Goal: Transaction & Acquisition: Purchase product/service

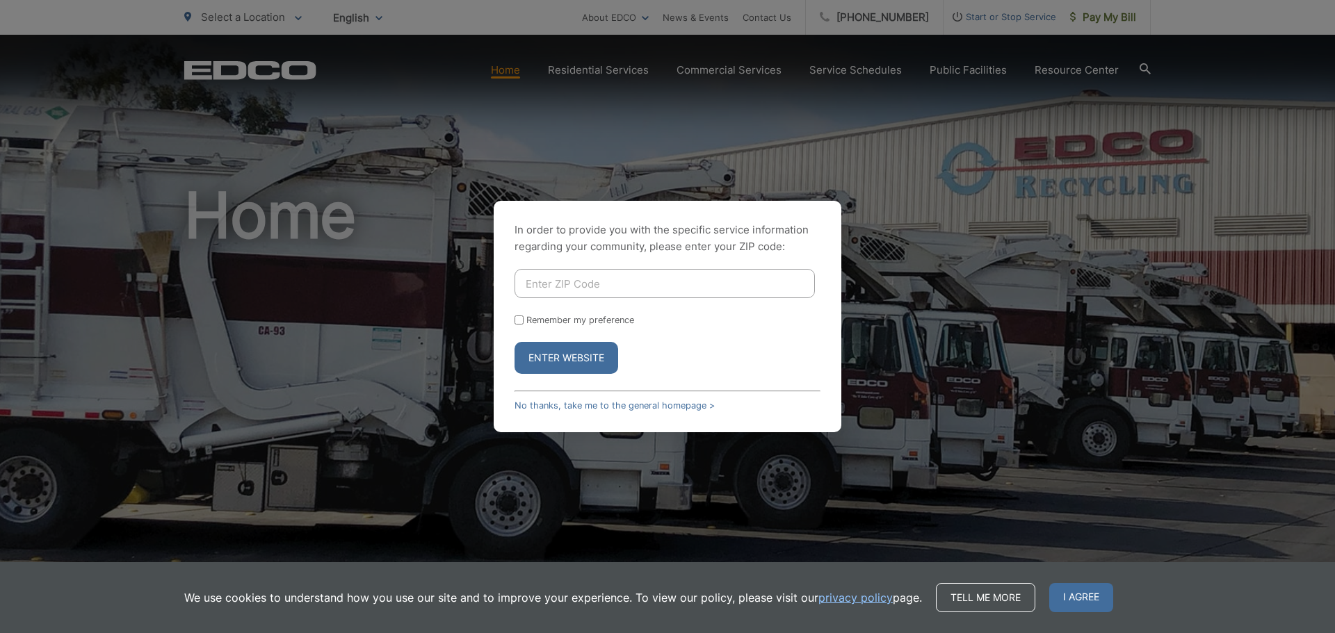
click at [575, 288] on input "Enter ZIP Code" at bounding box center [664, 283] width 300 height 29
type input "92078"
click at [555, 360] on button "Enter Website" at bounding box center [566, 358] width 104 height 32
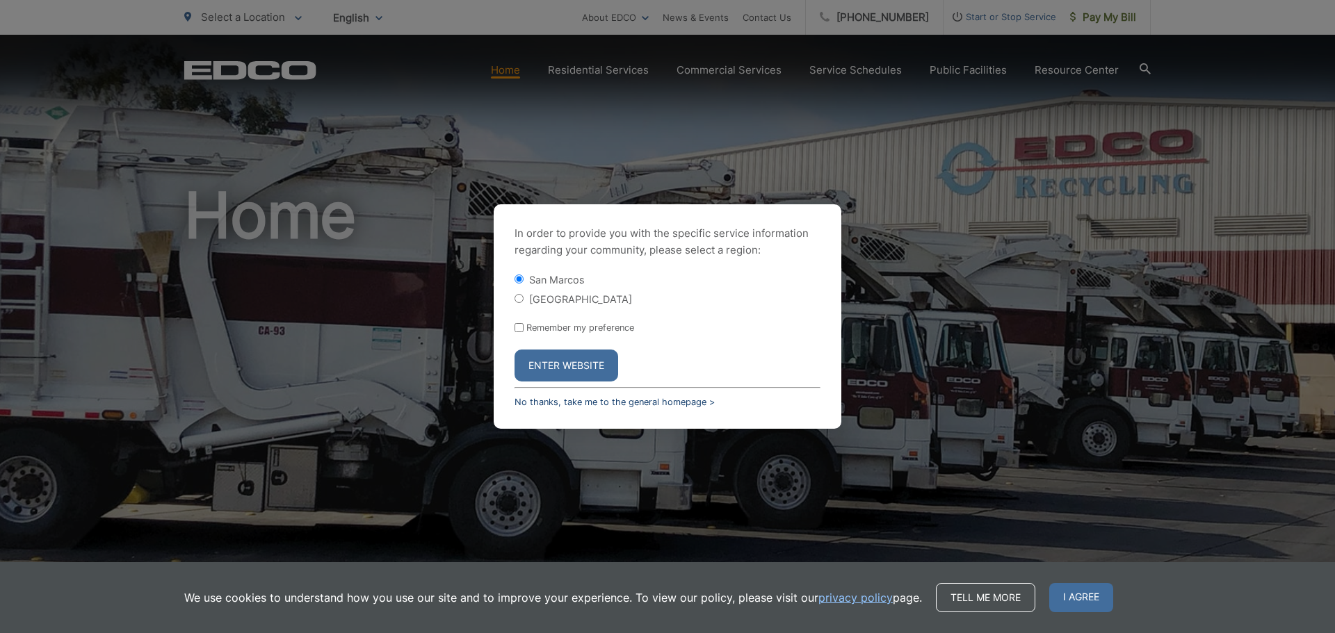
click at [670, 406] on link "No thanks, take me to the general homepage >" at bounding box center [614, 402] width 200 height 10
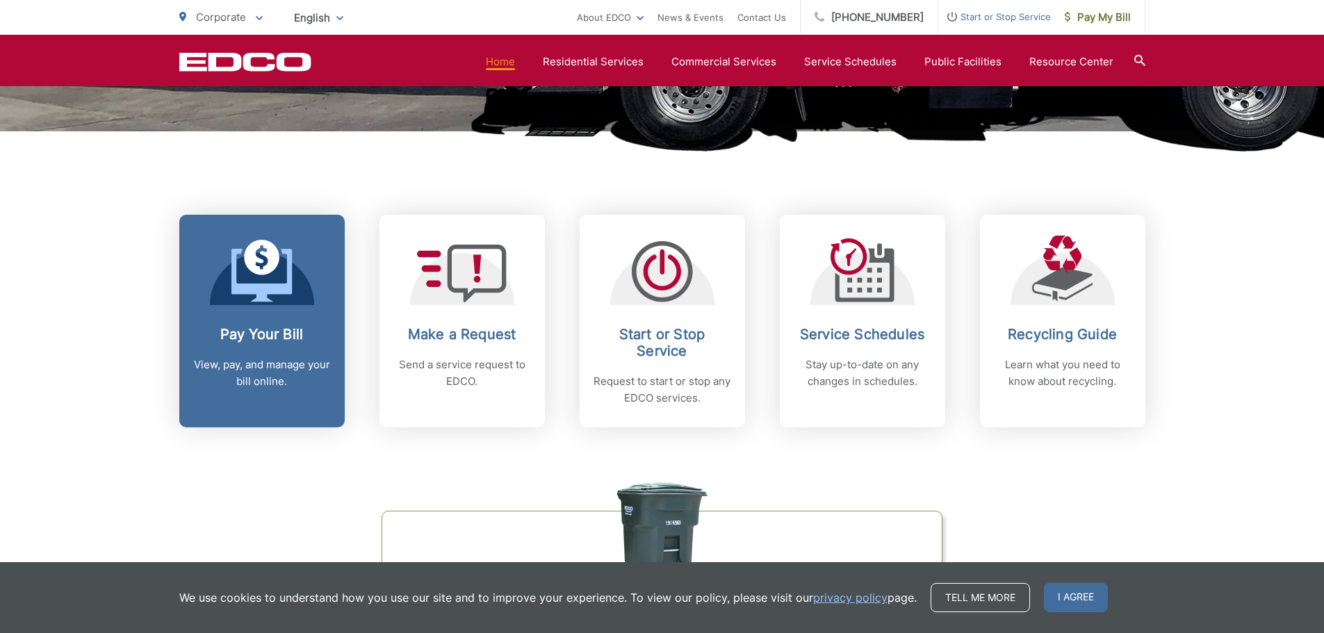
scroll to position [556, 0]
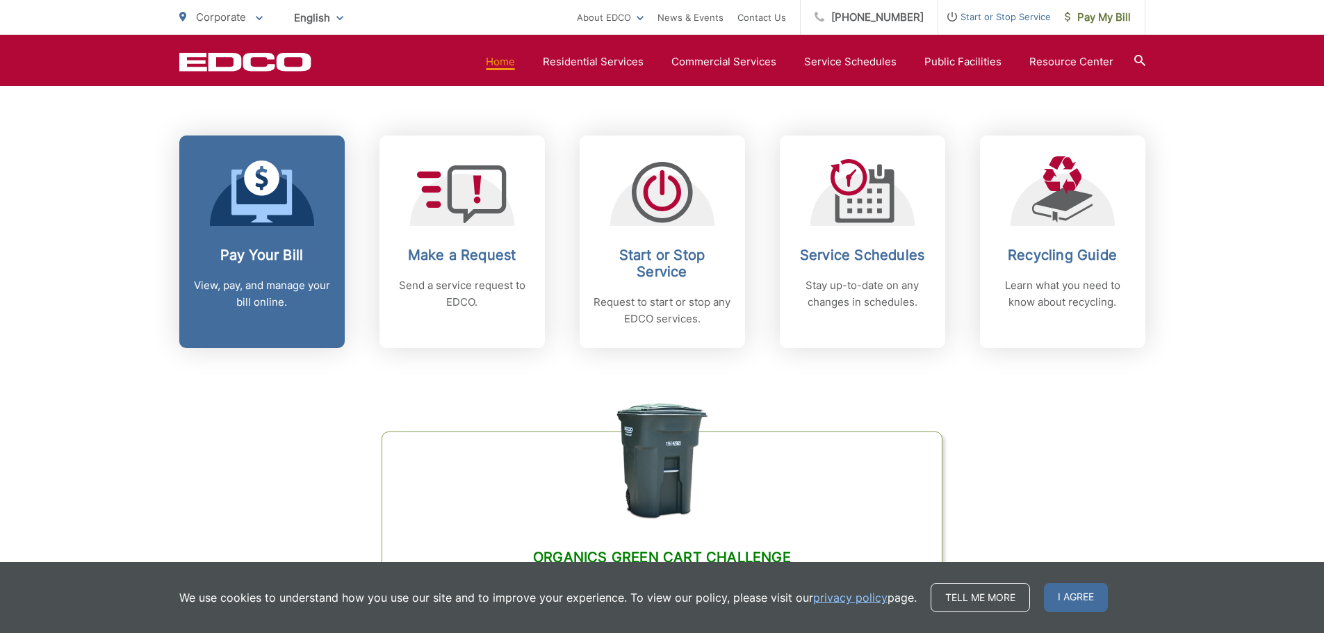
click at [265, 215] on icon at bounding box center [261, 196] width 60 height 53
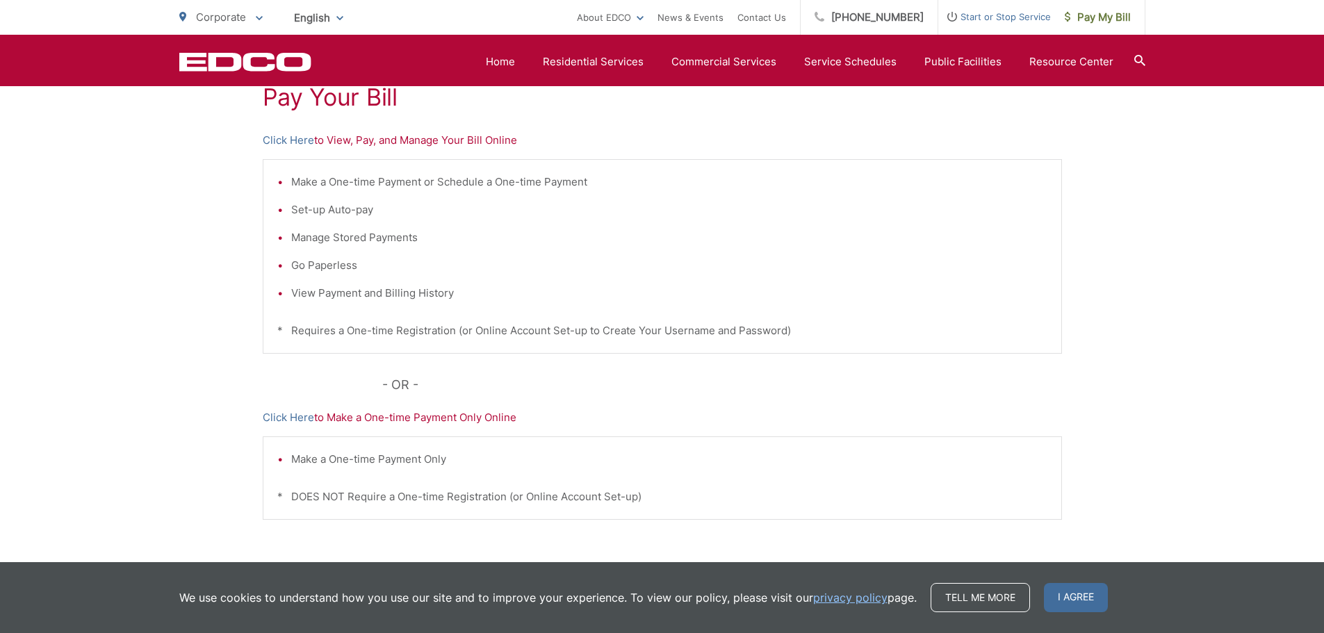
scroll to position [209, 0]
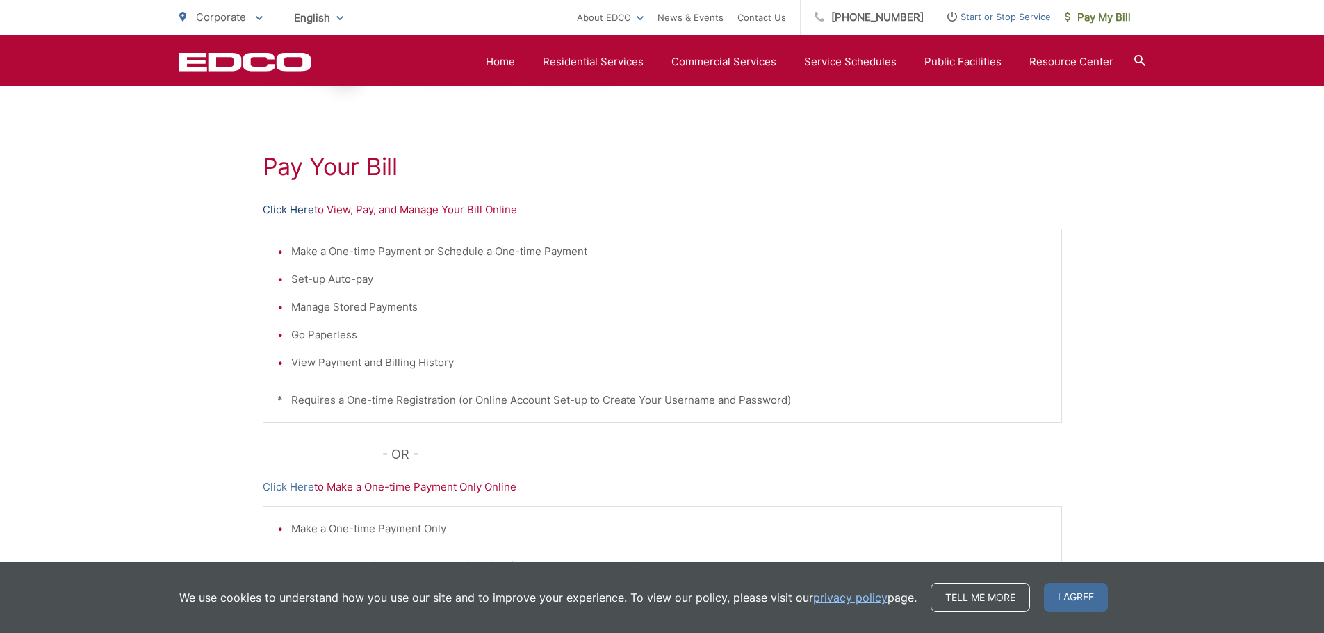
click at [277, 211] on link "Click Here" at bounding box center [288, 210] width 51 height 17
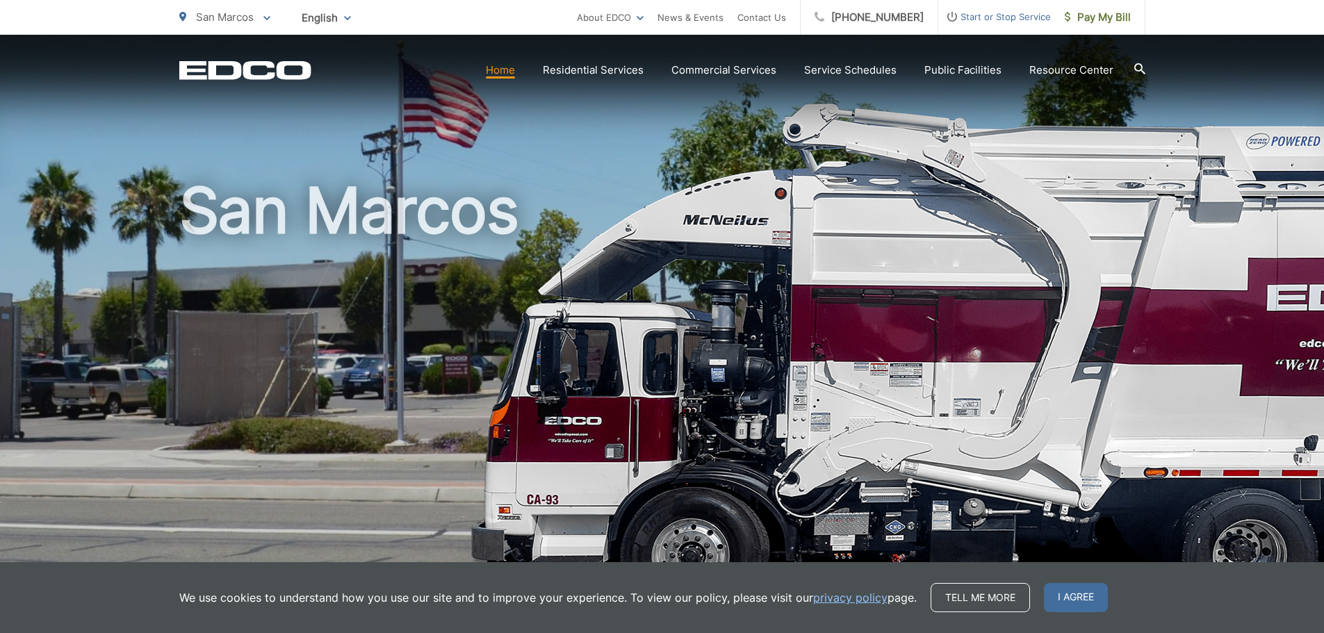
scroll to position [417, 0]
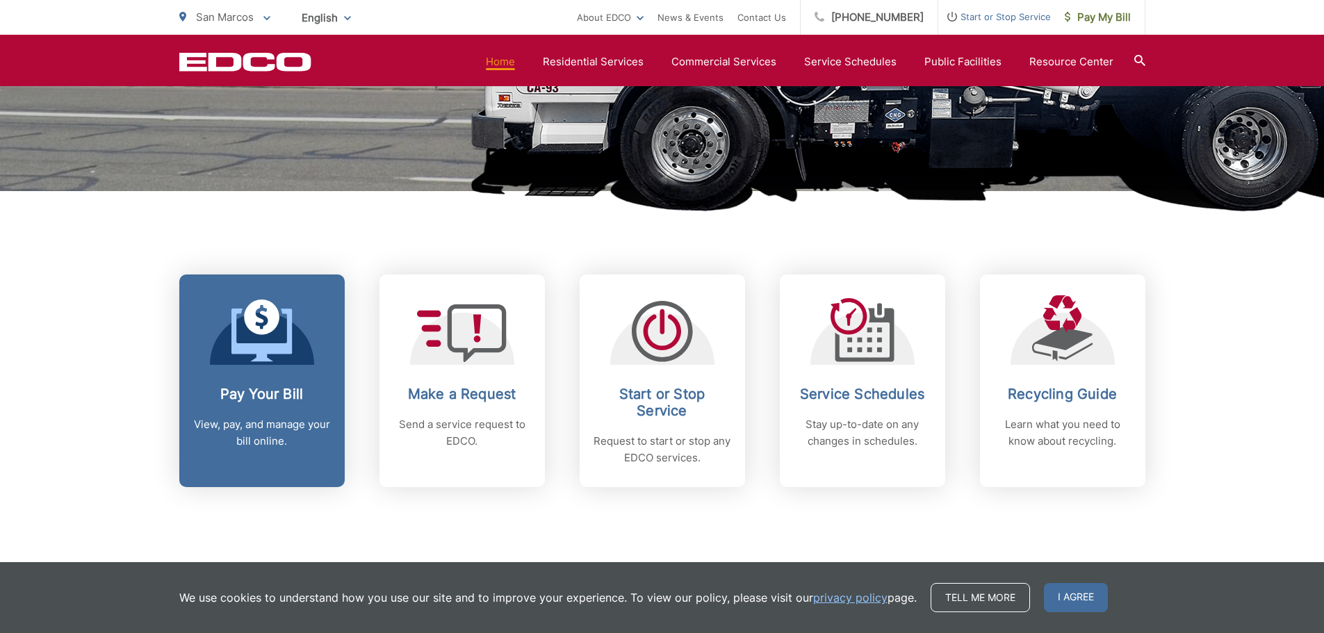
click at [263, 358] on icon at bounding box center [261, 335] width 60 height 53
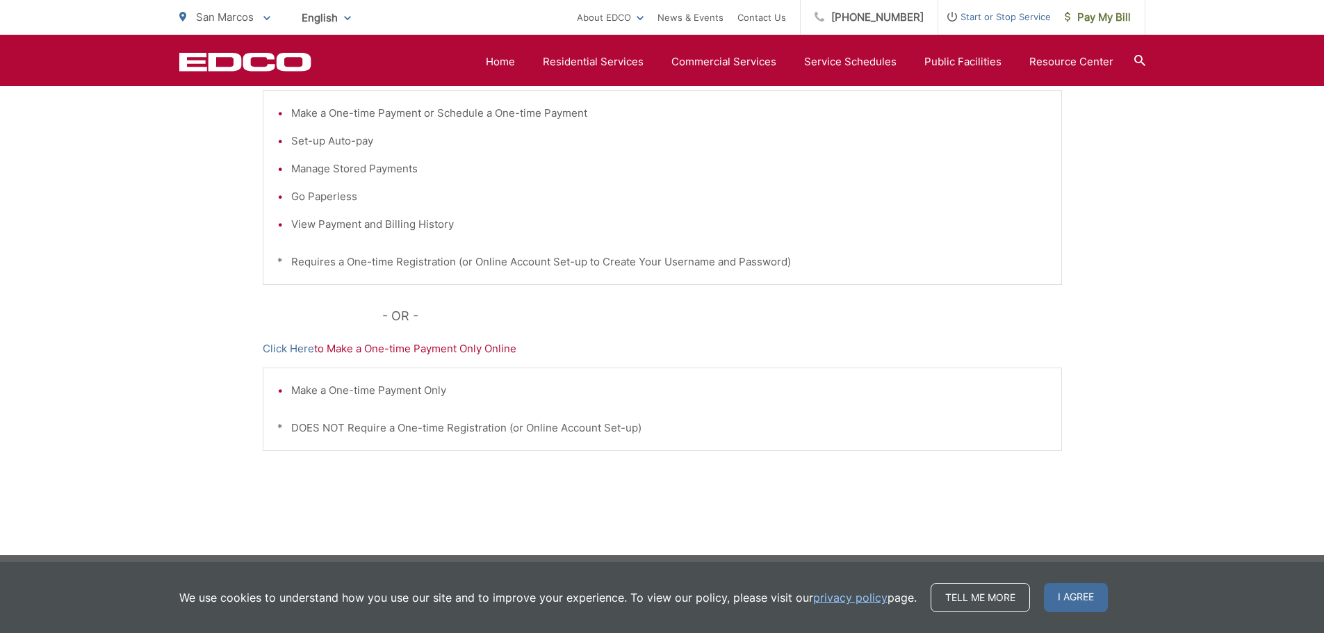
scroll to position [348, 0]
click at [273, 346] on link "Click Here" at bounding box center [288, 348] width 51 height 17
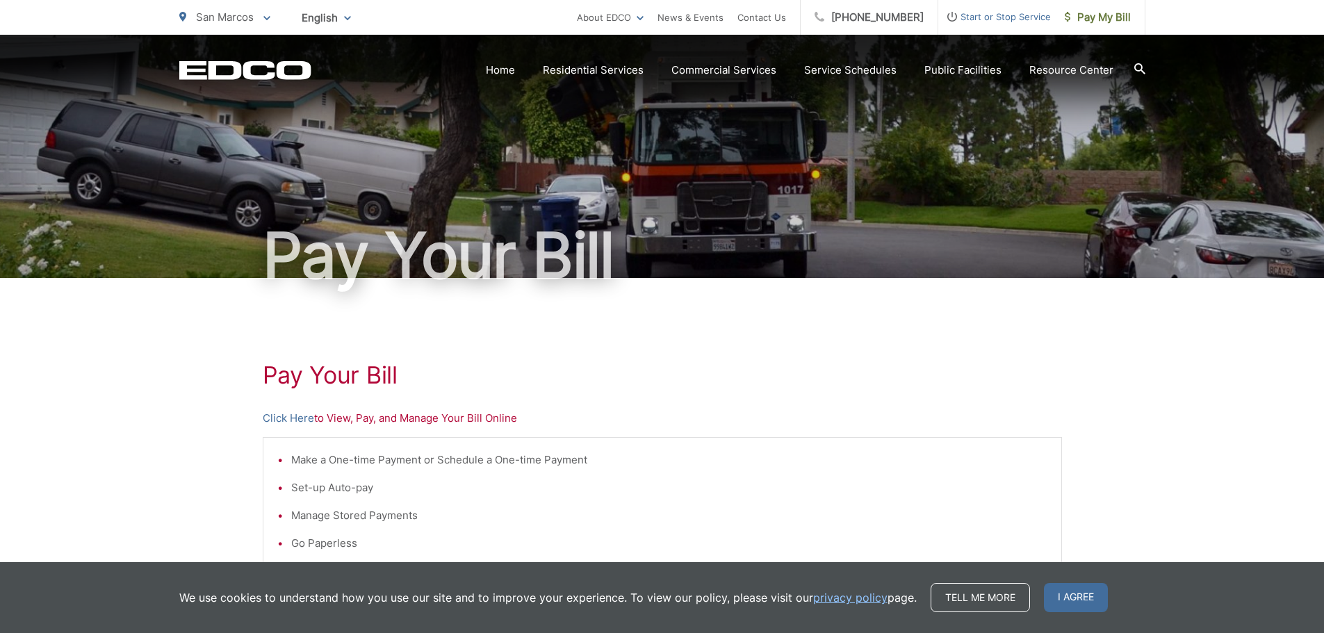
click at [1134, 70] on icon at bounding box center [1139, 68] width 11 height 11
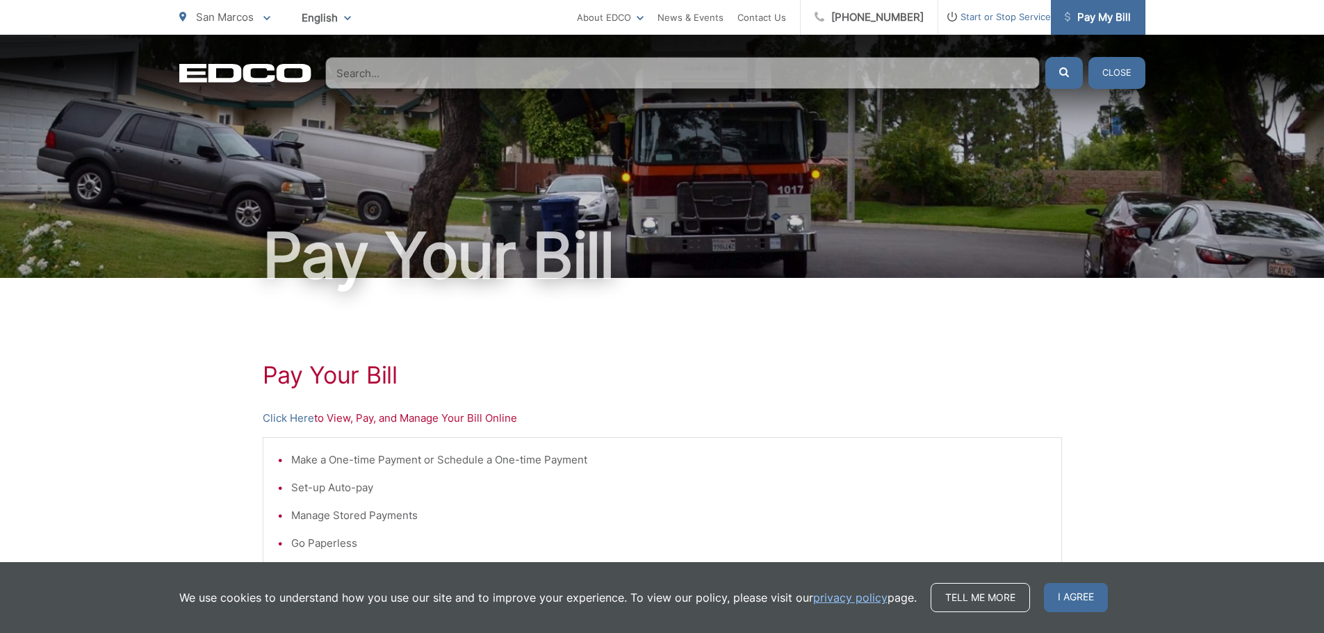
click at [1107, 27] on link "Pay My Bill" at bounding box center [1098, 17] width 95 height 35
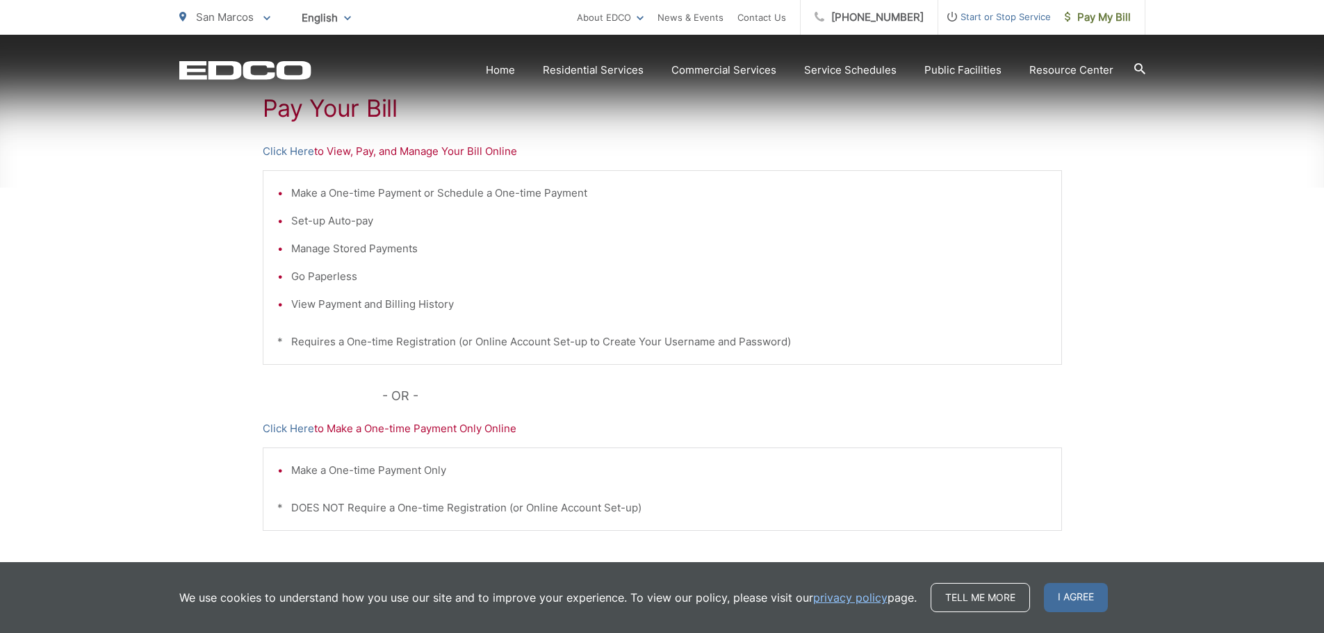
scroll to position [278, 0]
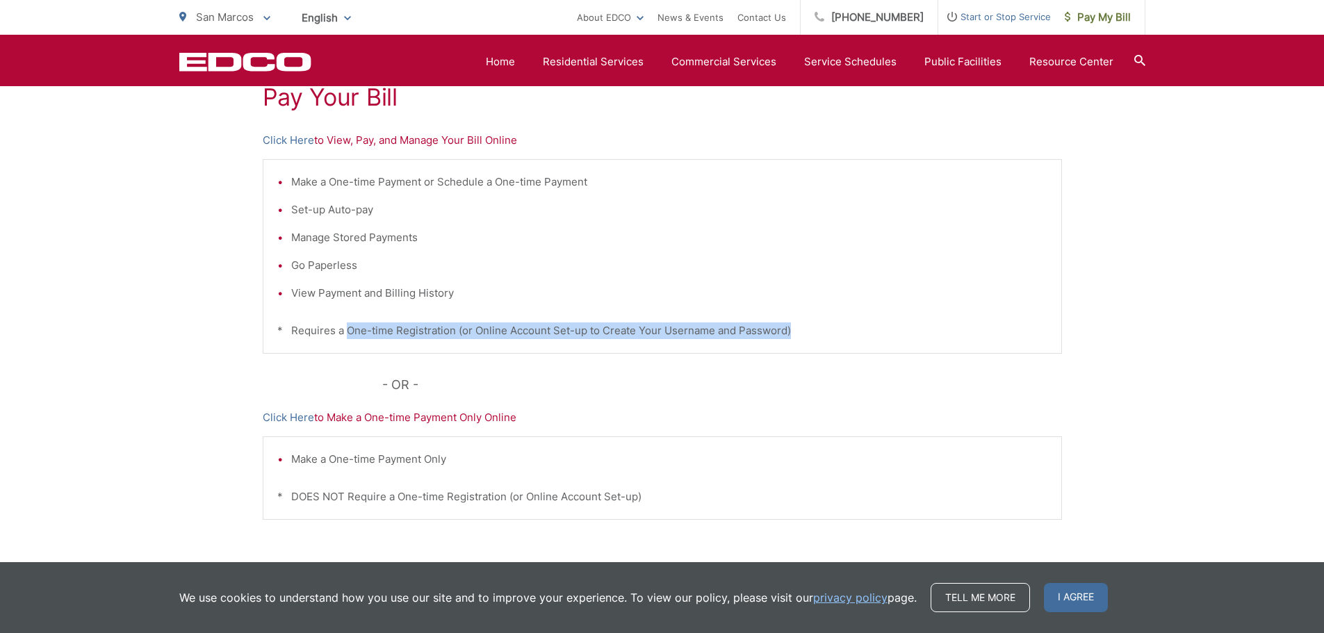
drag, startPoint x: 344, startPoint y: 331, endPoint x: 916, endPoint y: 336, distance: 572.1
click at [916, 336] on p "* Requires a One-time Registration (or Online Account Set-up to Create Your Use…" at bounding box center [662, 331] width 770 height 17
click at [921, 334] on p "* Requires a One-time Registration (or Online Account Set-up to Create Your Use…" at bounding box center [662, 331] width 770 height 17
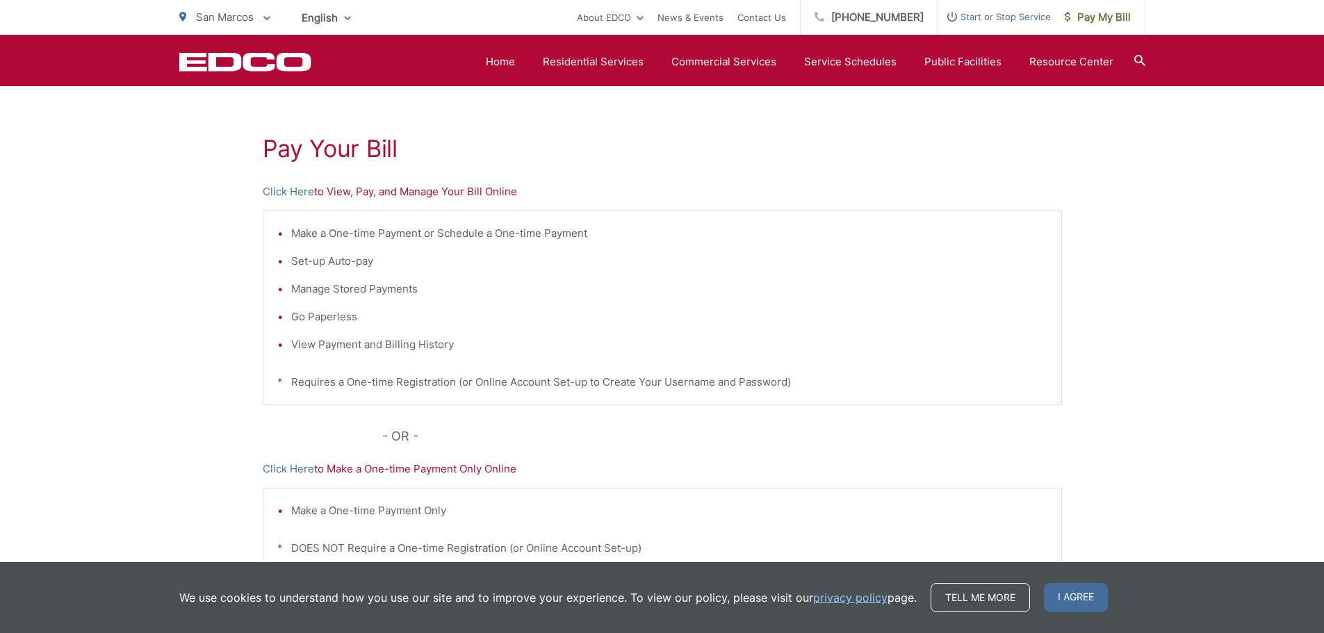
scroll to position [0, 0]
